Goal: Use online tool/utility: Utilize a website feature to perform a specific function

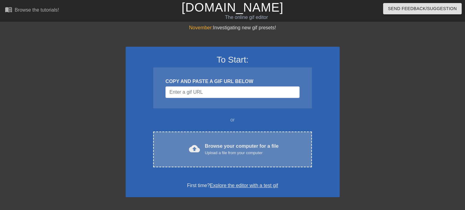
click at [198, 150] on span "cloud_upload" at bounding box center [194, 148] width 11 height 11
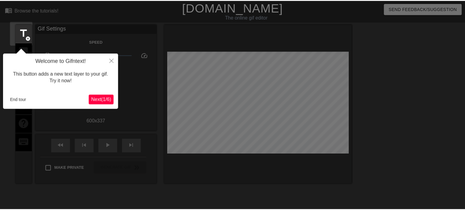
scroll to position [15, 0]
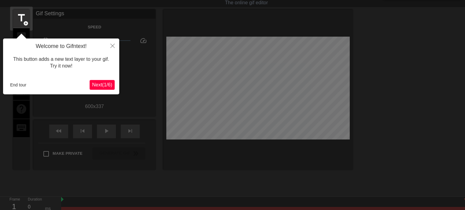
click at [103, 82] on span "Next ( 1 / 6 )" at bounding box center [102, 84] width 20 height 5
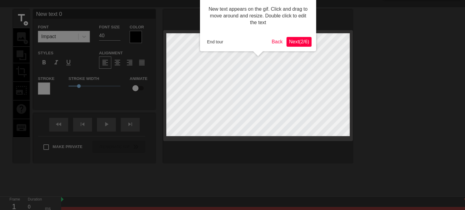
scroll to position [0, 0]
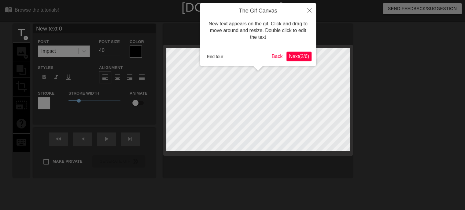
click at [290, 55] on span "Next ( 2 / 6 )" at bounding box center [299, 56] width 20 height 5
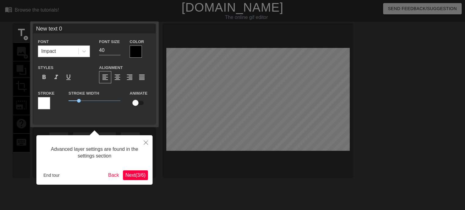
scroll to position [15, 0]
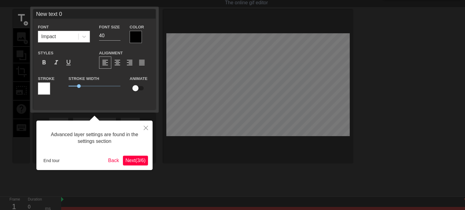
drag, startPoint x: 265, startPoint y: 77, endPoint x: 263, endPoint y: 91, distance: 14.7
click at [264, 92] on div at bounding box center [232, 107] width 465 height 245
click at [132, 162] on span "Next ( 3 / 6 )" at bounding box center [135, 160] width 20 height 5
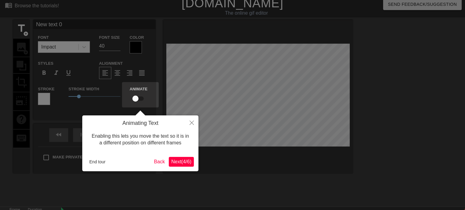
scroll to position [0, 0]
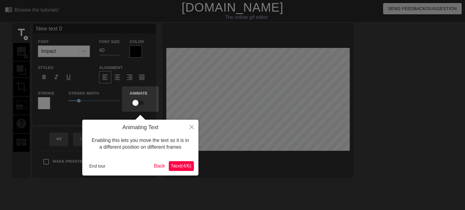
click at [184, 166] on span "Next ( 4 / 6 )" at bounding box center [181, 166] width 20 height 5
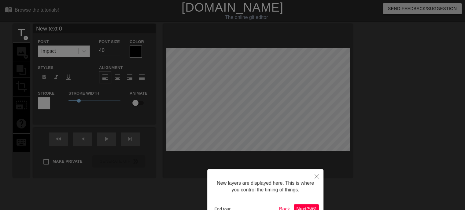
scroll to position [39, 0]
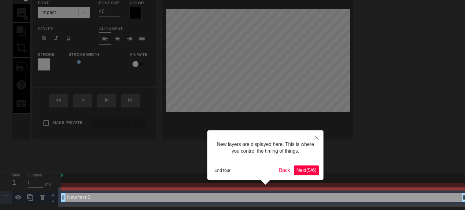
click at [302, 171] on span "Next ( 5 / 6 )" at bounding box center [306, 170] width 20 height 5
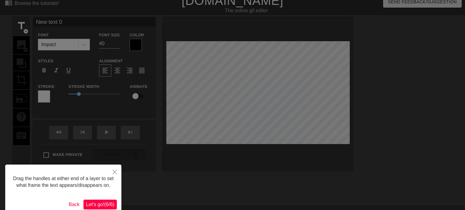
scroll to position [0, 0]
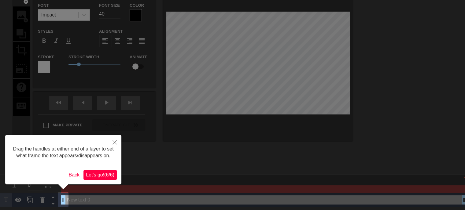
click at [107, 175] on span "Let's go! ( 6 / 6 )" at bounding box center [100, 175] width 28 height 5
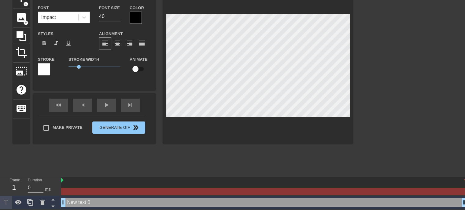
scroll to position [1, 1]
type input "S"
type textarea "S"
type input "Sh"
type textarea "Sh"
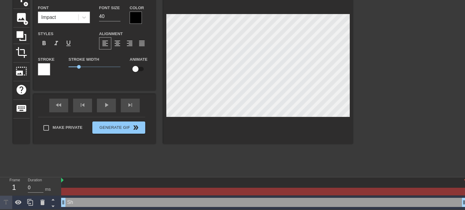
type input "Sha"
type textarea "Sha"
type input "Shan"
type textarea "Shan"
click at [75, 16] on div "Impact" at bounding box center [58, 17] width 40 height 11
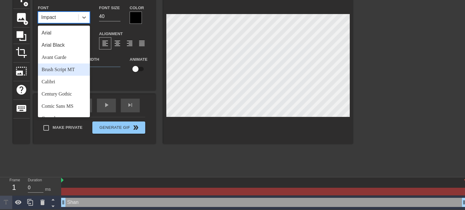
click at [66, 68] on div "Brush Script MT" at bounding box center [64, 70] width 52 height 12
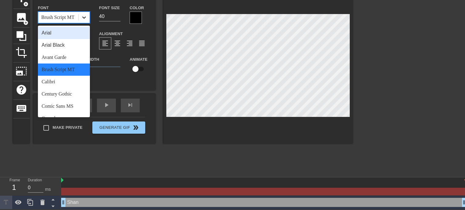
click at [84, 18] on icon at bounding box center [84, 18] width 4 height 2
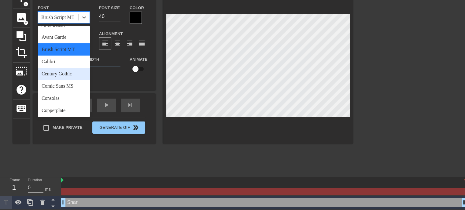
scroll to position [31, 0]
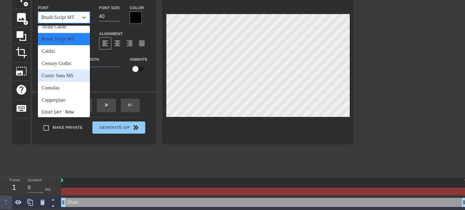
click at [69, 76] on div "Comic Sans MS" at bounding box center [64, 76] width 52 height 12
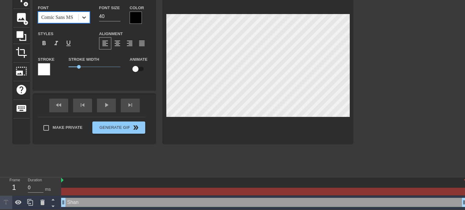
click at [84, 17] on icon at bounding box center [84, 18] width 4 height 2
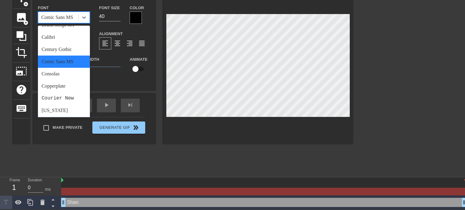
scroll to position [35, 0]
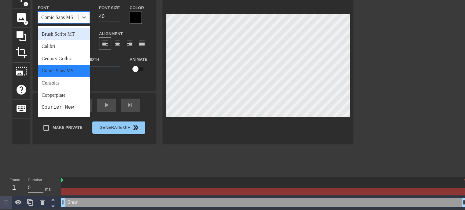
click at [63, 35] on div "Brush Script MT" at bounding box center [64, 34] width 52 height 12
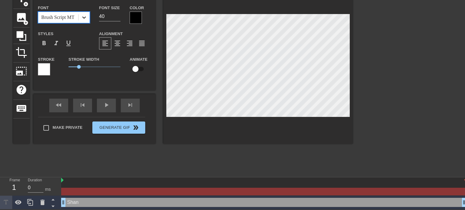
click at [83, 18] on icon at bounding box center [84, 17] width 6 height 6
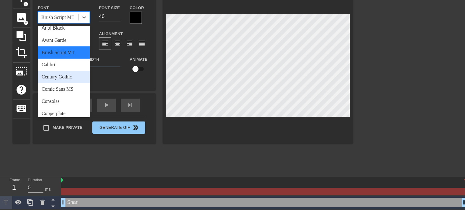
scroll to position [31, 0]
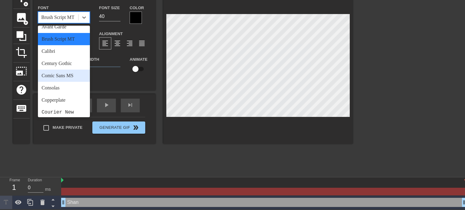
click at [67, 75] on div "Comic Sans MS" at bounding box center [64, 76] width 52 height 12
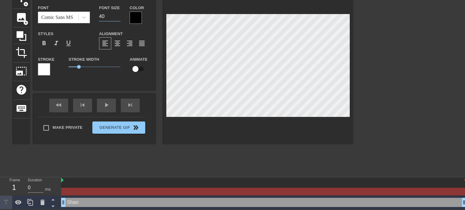
click at [110, 17] on input "40" at bounding box center [109, 17] width 21 height 10
click at [118, 16] on input "41" at bounding box center [109, 17] width 21 height 10
click at [118, 16] on input "40" at bounding box center [109, 17] width 21 height 10
click at [118, 16] on input "39" at bounding box center [109, 17] width 21 height 10
click at [118, 16] on input "38" at bounding box center [109, 17] width 21 height 10
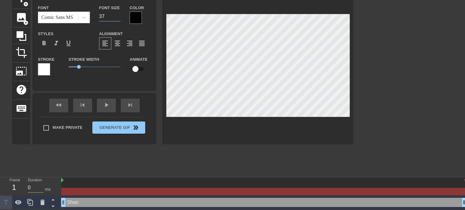
click at [118, 16] on input "37" at bounding box center [109, 17] width 21 height 10
click at [118, 16] on input "36" at bounding box center [109, 17] width 21 height 10
click at [118, 16] on input "35" at bounding box center [109, 17] width 21 height 10
click at [118, 16] on input "34" at bounding box center [109, 17] width 21 height 10
click at [118, 16] on input "33" at bounding box center [109, 17] width 21 height 10
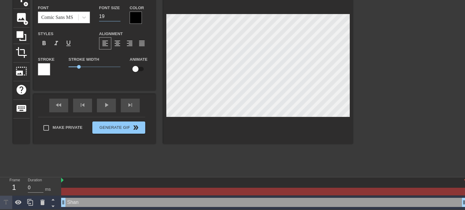
click at [118, 16] on input "19" at bounding box center [109, 17] width 21 height 10
type input "20"
click at [117, 14] on input "20" at bounding box center [109, 17] width 21 height 10
type input "Shanm"
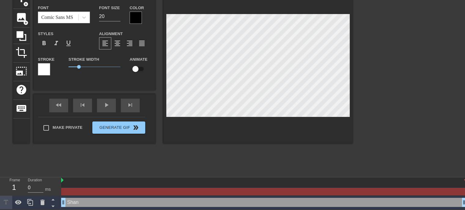
type textarea "Shanm"
type input "Shanmu"
type textarea "Shanmu"
type input "Shanmug"
type textarea "Shanmug"
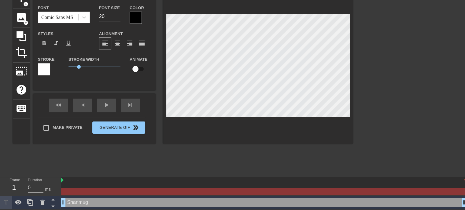
type input "[PERSON_NAME]"
type textarea "[PERSON_NAME]"
type input "[PERSON_NAME]"
type textarea "[PERSON_NAME]"
type input "[PERSON_NAME]"
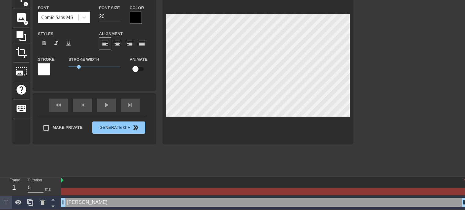
type textarea "[PERSON_NAME]"
type input "[PERSON_NAME] M"
type textarea "[PERSON_NAME] M"
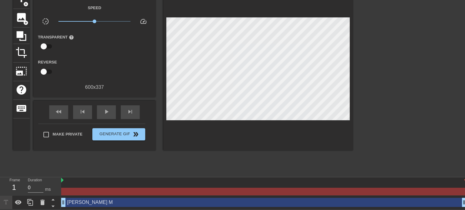
click at [243, 123] on div at bounding box center [258, 70] width 190 height 161
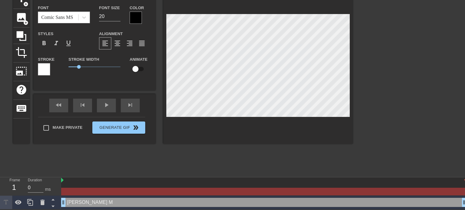
click at [46, 67] on div at bounding box center [44, 69] width 12 height 12
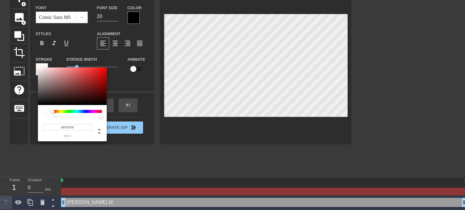
scroll to position [30, 0]
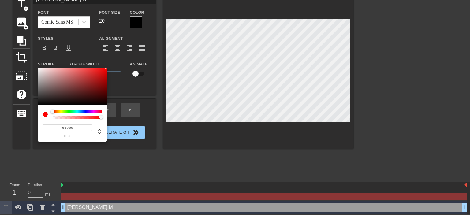
drag, startPoint x: 40, startPoint y: 70, endPoint x: 117, endPoint y: 55, distance: 78.5
click at [117, 55] on div "#FF0000 hex" at bounding box center [235, 107] width 470 height 215
type input "255"
drag, startPoint x: 100, startPoint y: 118, endPoint x: 116, endPoint y: 119, distance: 16.5
click at [116, 118] on div "255 r 0 g 0 b 1 a" at bounding box center [235, 107] width 470 height 215
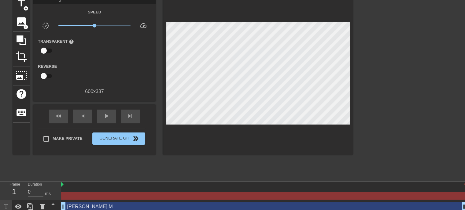
click at [43, 50] on input "checkbox" at bounding box center [43, 51] width 35 height 12
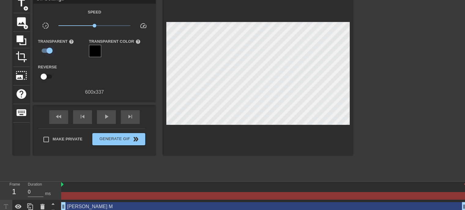
click at [44, 51] on input "checkbox" at bounding box center [49, 51] width 35 height 12
checkbox input "false"
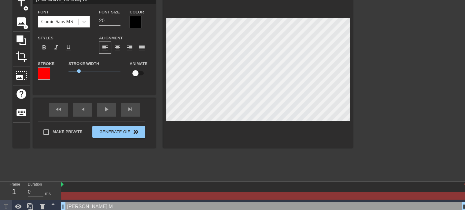
click at [134, 20] on div at bounding box center [136, 22] width 12 height 12
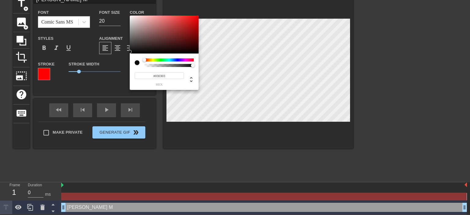
type input "#000000"
drag, startPoint x: 139, startPoint y: 20, endPoint x: 102, endPoint y: 82, distance: 71.5
click at [102, 81] on div "#000000 hex" at bounding box center [235, 107] width 470 height 215
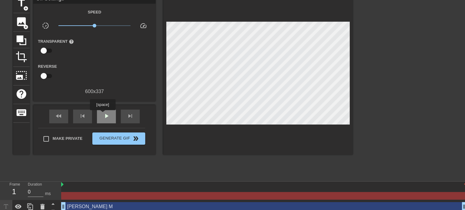
click at [103, 115] on span "play_arrow" at bounding box center [106, 116] width 7 height 7
click at [285, 147] on div at bounding box center [258, 74] width 190 height 161
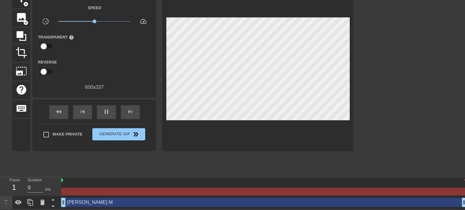
drag, startPoint x: 65, startPoint y: 203, endPoint x: 101, endPoint y: 203, distance: 36.7
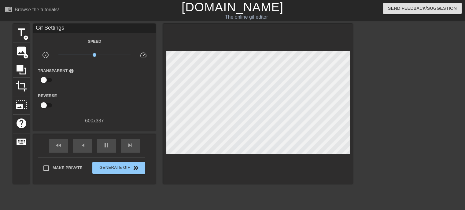
scroll to position [0, 0]
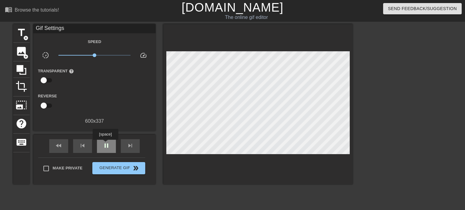
click at [105, 144] on span "pause" at bounding box center [106, 145] width 7 height 7
click at [113, 146] on div "play_arrow" at bounding box center [106, 147] width 19 height 14
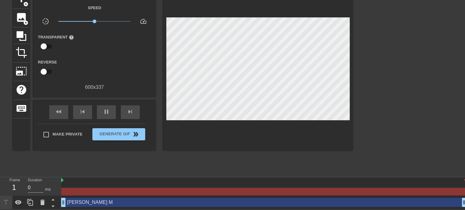
scroll to position [34, 0]
click at [108, 183] on div at bounding box center [264, 181] width 406 height 6
drag, startPoint x: 108, startPoint y: 183, endPoint x: 180, endPoint y: 183, distance: 71.9
click at [180, 183] on div at bounding box center [264, 181] width 406 height 6
drag, startPoint x: 92, startPoint y: 192, endPoint x: 198, endPoint y: 192, distance: 106.2
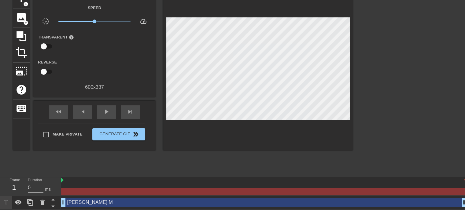
click at [198, 192] on div at bounding box center [263, 192] width 405 height 8
drag, startPoint x: 64, startPoint y: 202, endPoint x: 115, endPoint y: 204, distance: 51.1
click at [144, 203] on div "[PERSON_NAME] M drag_handle drag_handle" at bounding box center [264, 202] width 406 height 9
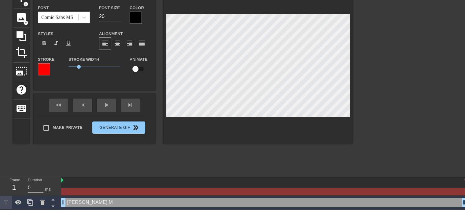
click at [250, 130] on div at bounding box center [258, 67] width 190 height 154
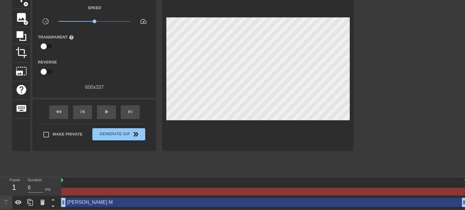
drag, startPoint x: 64, startPoint y: 202, endPoint x: 119, endPoint y: 203, distance: 54.5
click at [128, 190] on div at bounding box center [263, 192] width 405 height 8
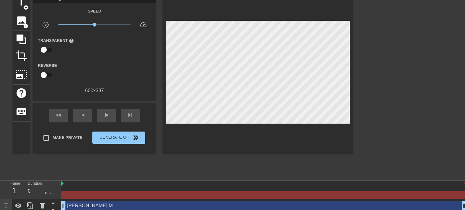
scroll to position [0, 0]
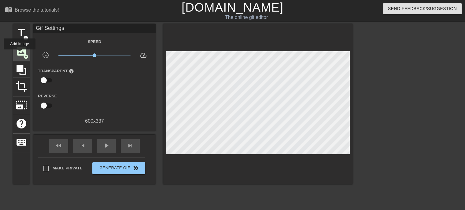
click at [20, 54] on span "image" at bounding box center [22, 52] width 12 height 12
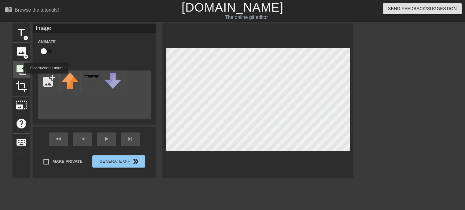
click at [20, 68] on icon at bounding box center [22, 70] width 10 height 10
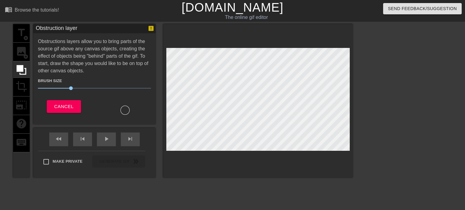
click at [19, 54] on div "title add_circle image add_circle crop photo_size_select_large help keyboard" at bounding box center [21, 101] width 17 height 154
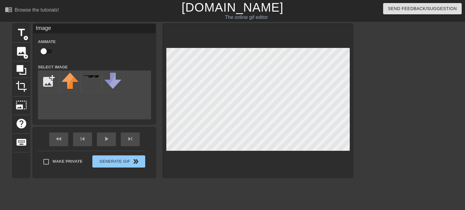
click at [465, 215] on html "menu_book Browse the tutorials! [DOMAIN_NAME] The online gif editor Send Feedba…" at bounding box center [232, 135] width 465 height 271
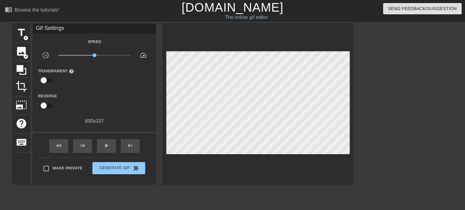
click at [428, 138] on div at bounding box center [406, 116] width 92 height 184
click at [20, 30] on span "title" at bounding box center [22, 33] width 12 height 12
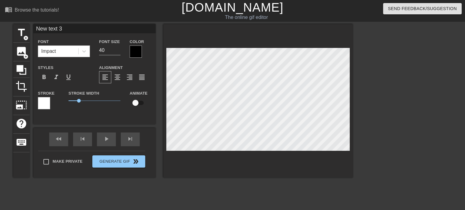
drag, startPoint x: 136, startPoint y: 129, endPoint x: 405, endPoint y: 129, distance: 268.6
click at [405, 129] on div at bounding box center [406, 116] width 92 height 184
